Goal: Transaction & Acquisition: Book appointment/travel/reservation

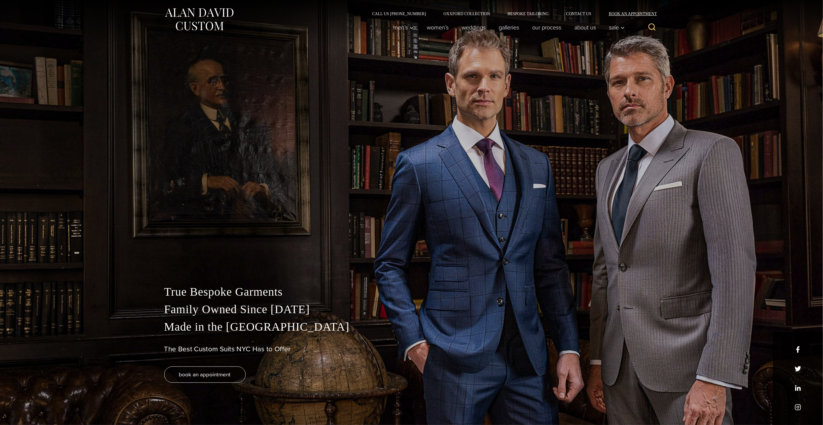
click at [633, 13] on link "Book an Appointment" at bounding box center [629, 14] width 59 height 4
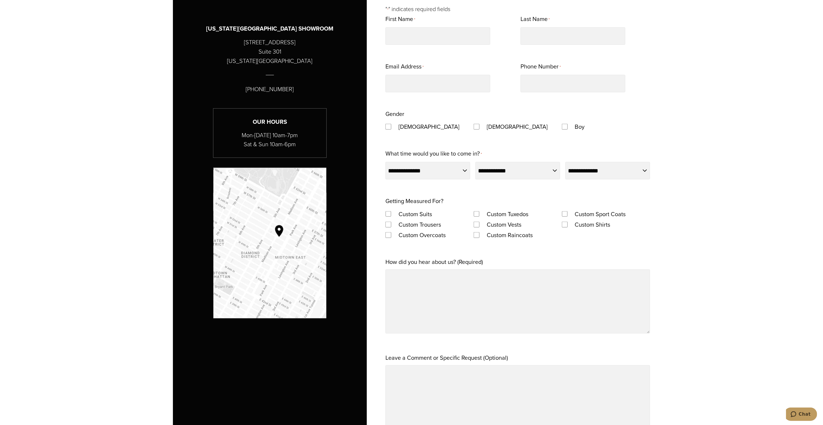
scroll to position [517, 0]
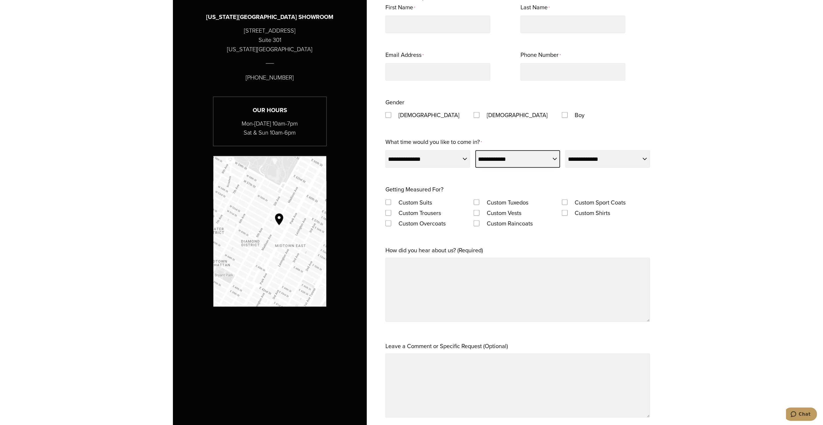
click at [510, 162] on select "**********" at bounding box center [517, 158] width 85 height 17
